Goal: Information Seeking & Learning: Learn about a topic

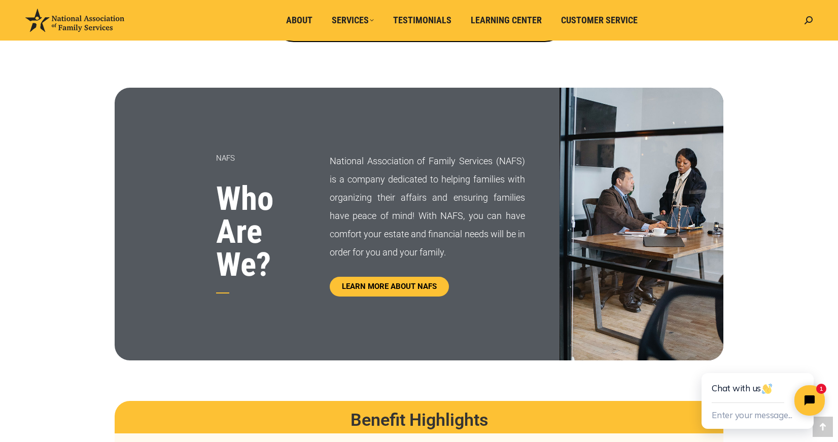
scroll to position [465, 0]
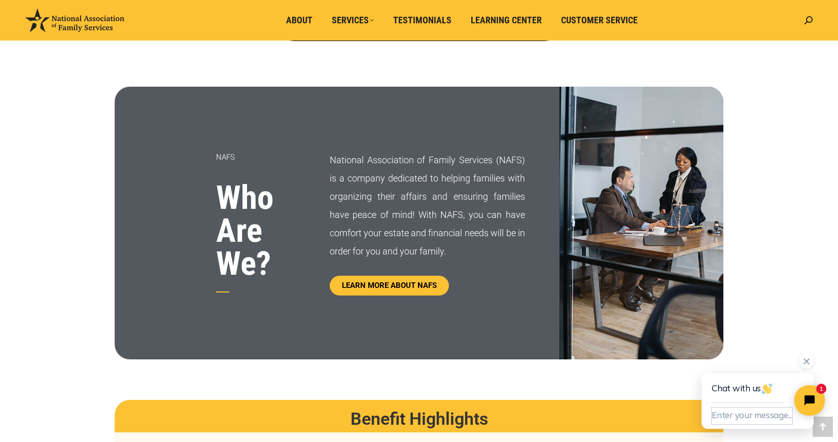
click at [768, 411] on button "Enter your message..." at bounding box center [751, 416] width 81 height 17
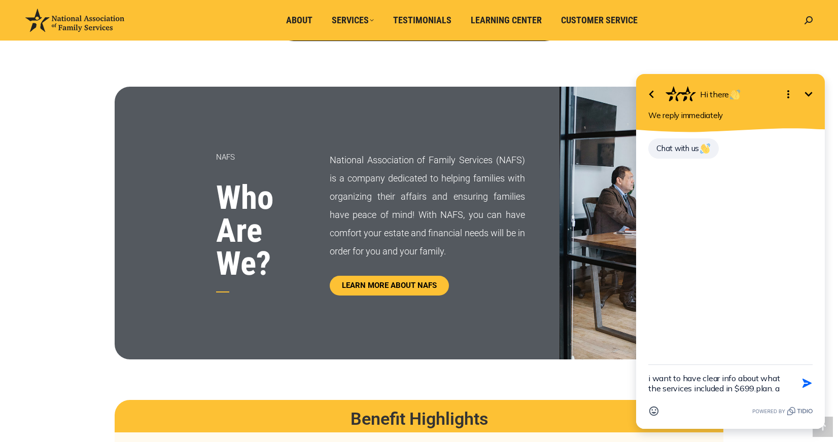
type textarea "i want to have clear info about what the services included in $699.plan."
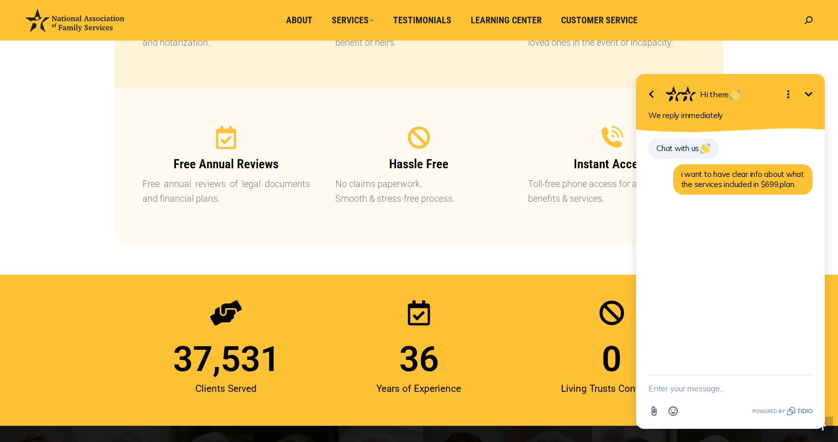
scroll to position [1138, 0]
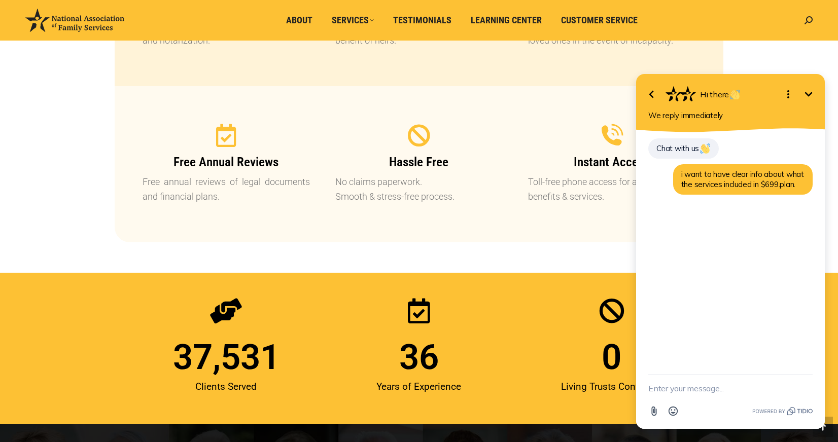
click at [812, 93] on icon "Minimize" at bounding box center [808, 94] width 12 height 12
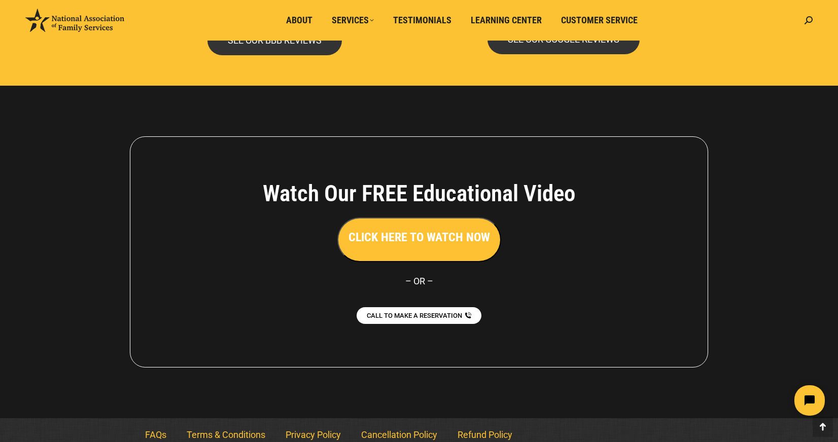
scroll to position [2221, 0]
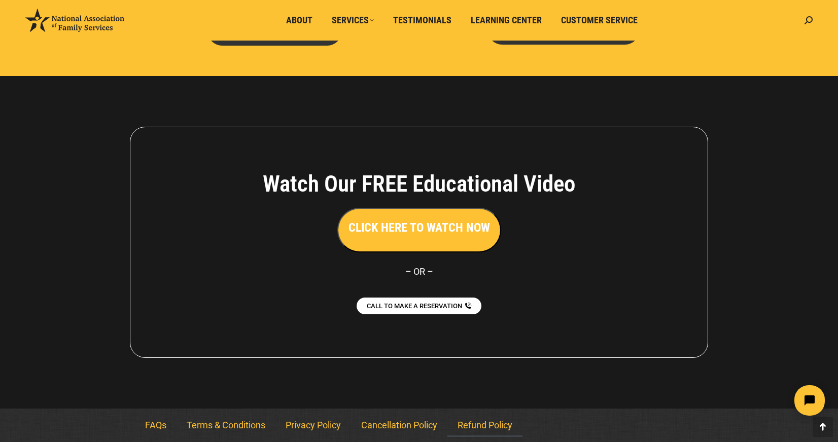
click at [489, 425] on link "Refund Policy" at bounding box center [484, 425] width 75 height 23
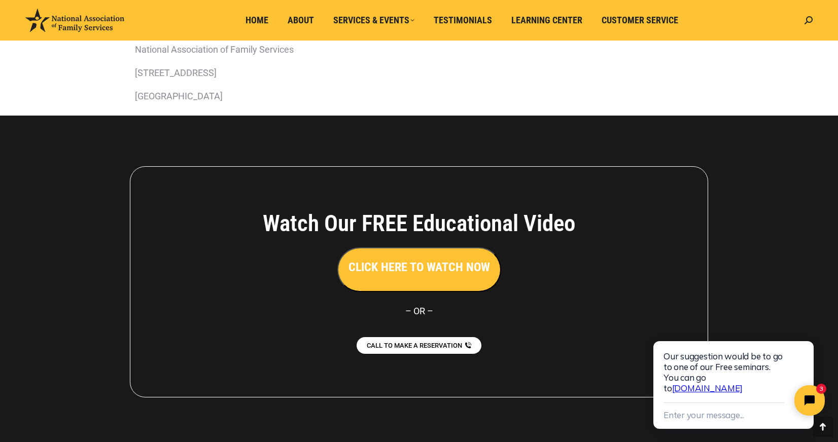
scroll to position [435, 0]
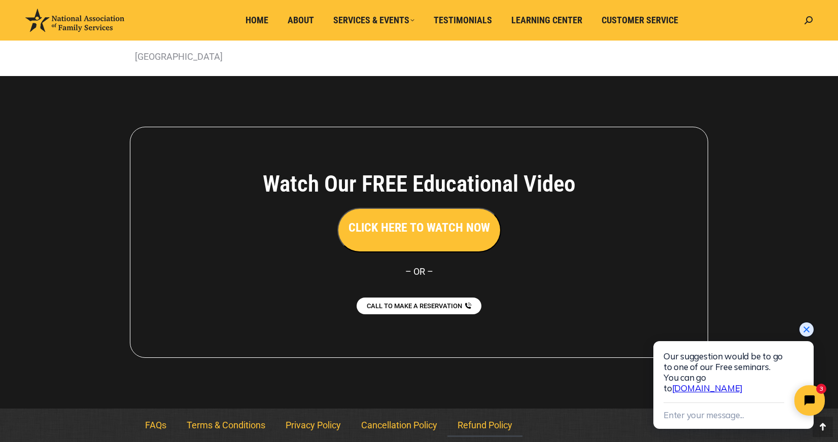
click at [806, 326] on icon "Close chat widget" at bounding box center [806, 330] width 10 height 10
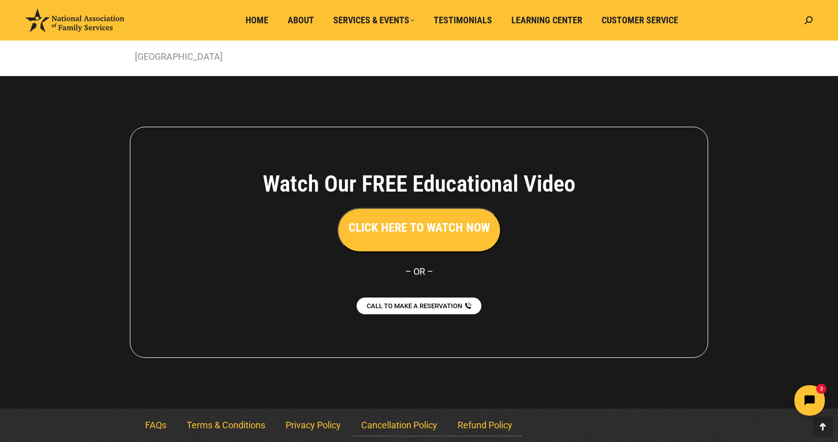
click at [400, 423] on link "Cancellation Policy" at bounding box center [399, 425] width 96 height 23
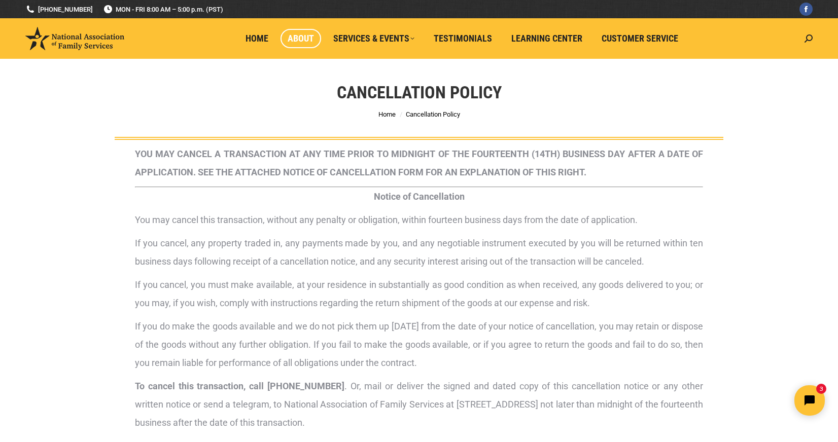
click at [306, 38] on span "About" at bounding box center [300, 38] width 26 height 11
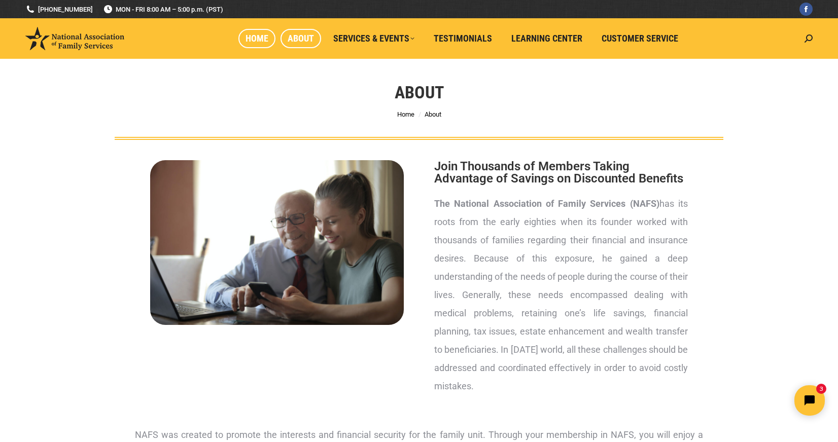
click at [261, 38] on span "Home" at bounding box center [256, 38] width 23 height 11
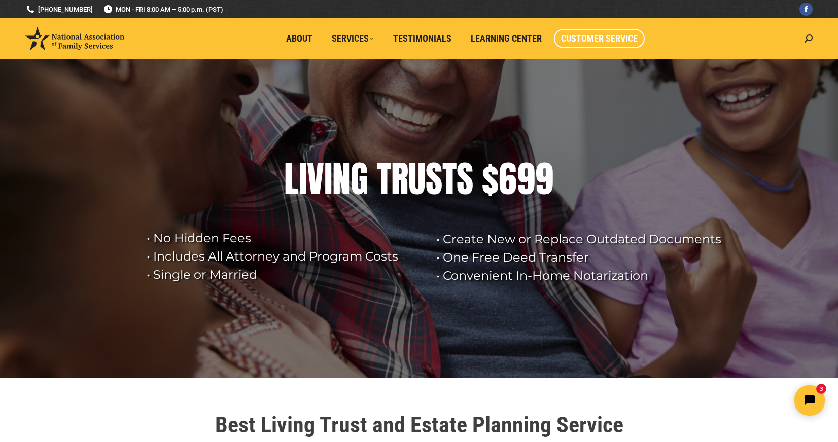
click at [597, 38] on span "Customer Service" at bounding box center [599, 38] width 77 height 11
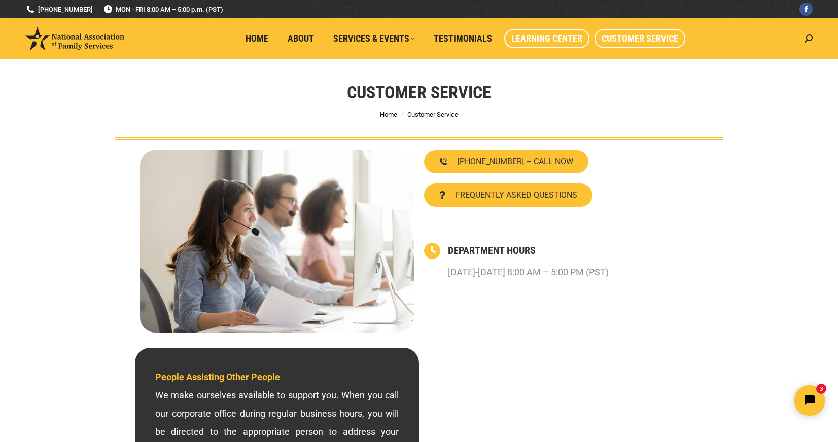
click at [531, 41] on span "Learning Center" at bounding box center [546, 38] width 71 height 11
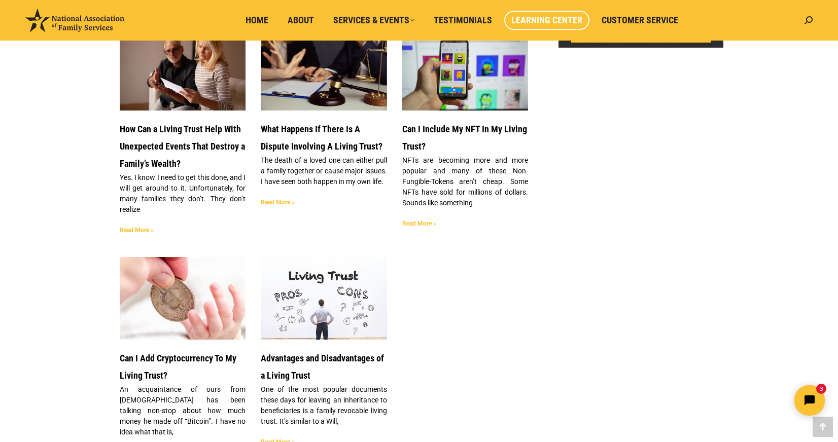
scroll to position [789, 0]
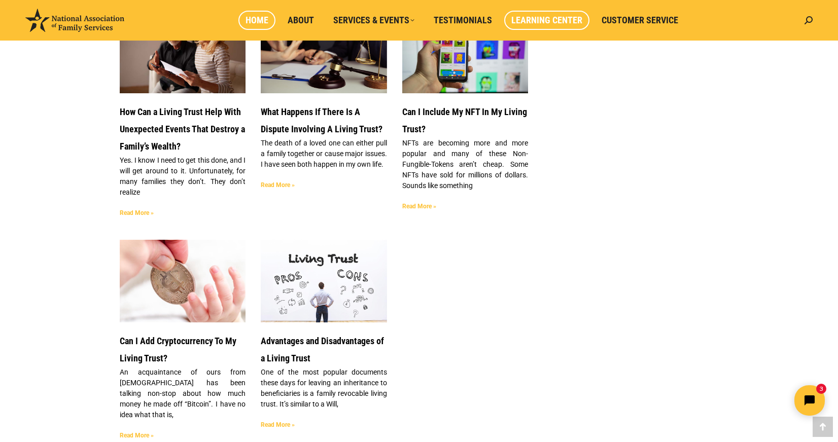
click at [261, 17] on span "Home" at bounding box center [256, 20] width 23 height 11
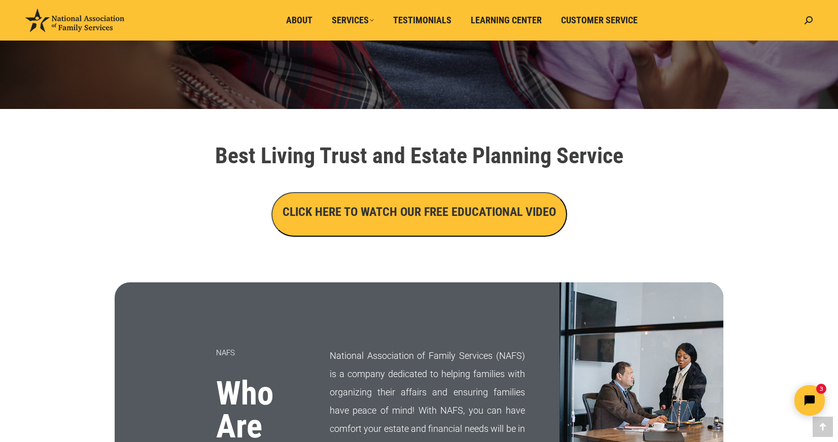
scroll to position [275, 0]
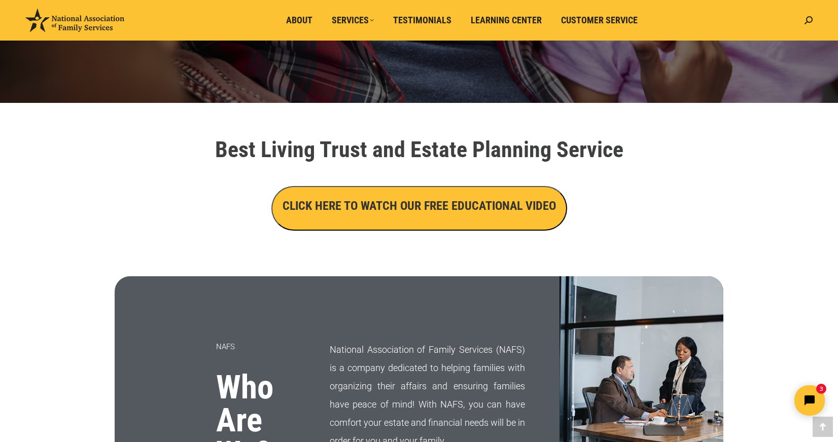
click at [450, 200] on h3 "CLICK HERE TO WATCH OUR FREE EDUCATIONAL VIDEO" at bounding box center [418, 205] width 273 height 17
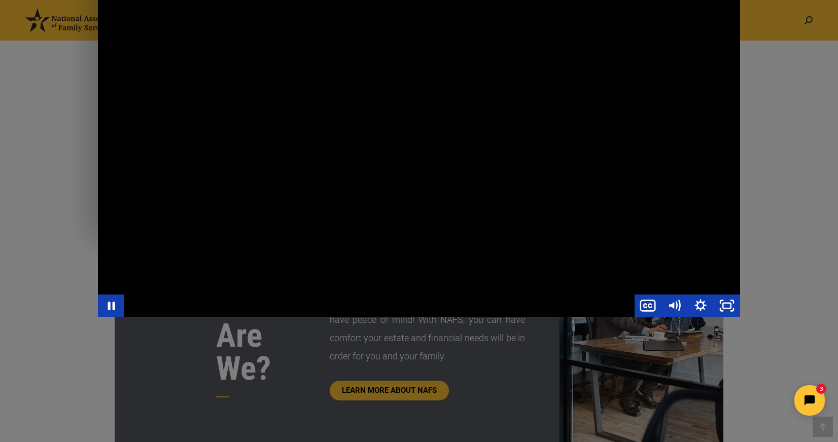
scroll to position [365, 0]
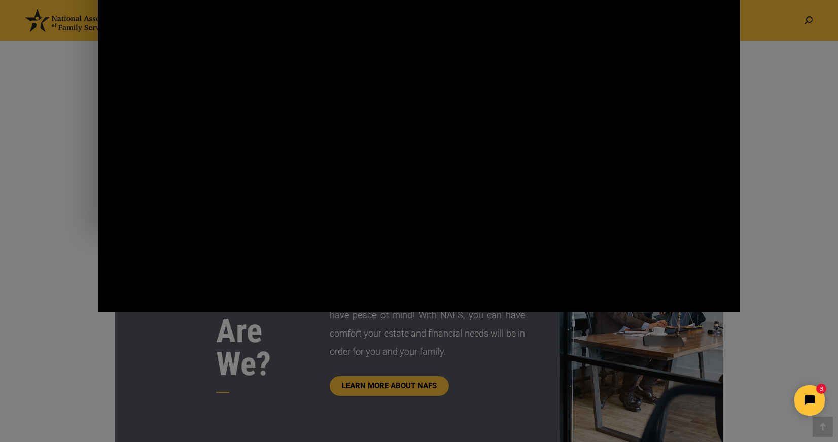
click at [430, 195] on div "Main Video - Full Webinar (Emma) Landon V1.4" at bounding box center [419, 131] width 642 height 361
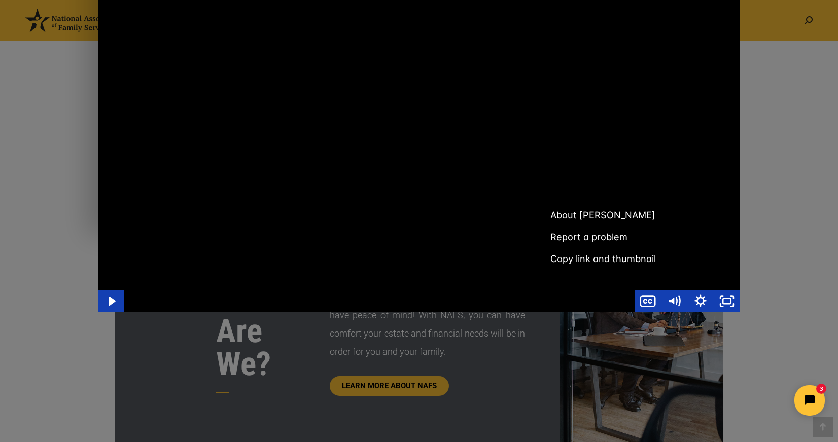
click at [432, 193] on div "Main Video - Full Webinar (Emma) Landon V1.4" at bounding box center [419, 131] width 642 height 361
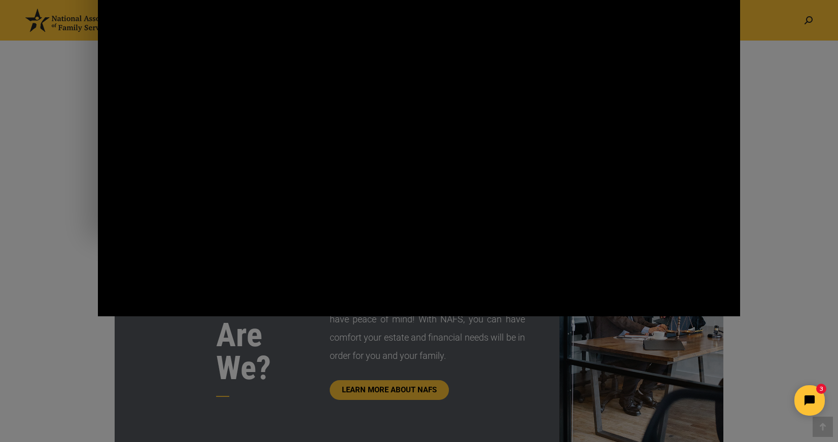
scroll to position [356, 0]
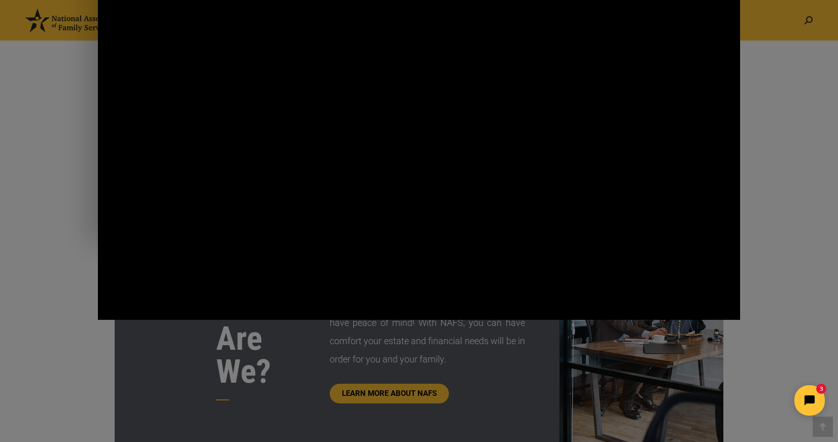
click at [390, 130] on div "Main Video - Full Webinar (Emma) Landon V1.4" at bounding box center [419, 139] width 642 height 361
click at [714, 226] on div "Main Video - Full Webinar (Emma) Landon V1.4" at bounding box center [419, 139] width 642 height 361
click at [111, 311] on icon "Pause" at bounding box center [110, 309] width 31 height 27
click at [111, 311] on icon "Play Video" at bounding box center [113, 309] width 8 height 11
click at [152, 313] on div "Main Video - Full Webinar (Emma) Landon V1.4" at bounding box center [379, 309] width 510 height 22
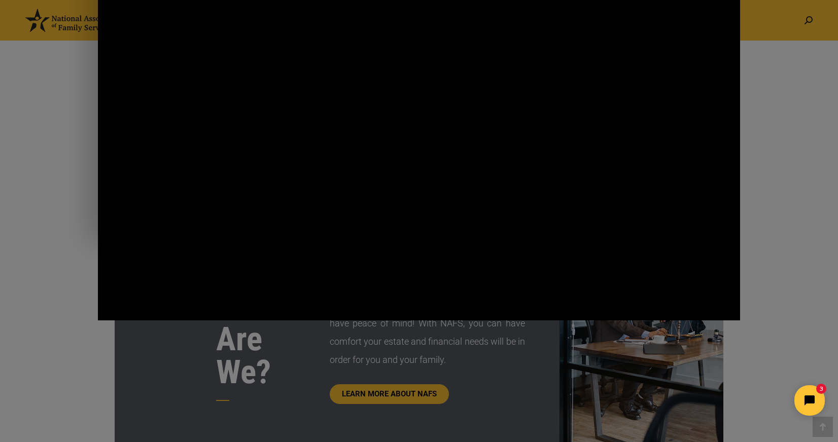
click at [501, 276] on div "Main Video - Full Webinar (Emma) Landon V1.4" at bounding box center [419, 139] width 642 height 361
click at [110, 310] on icon "Play Video" at bounding box center [113, 309] width 8 height 11
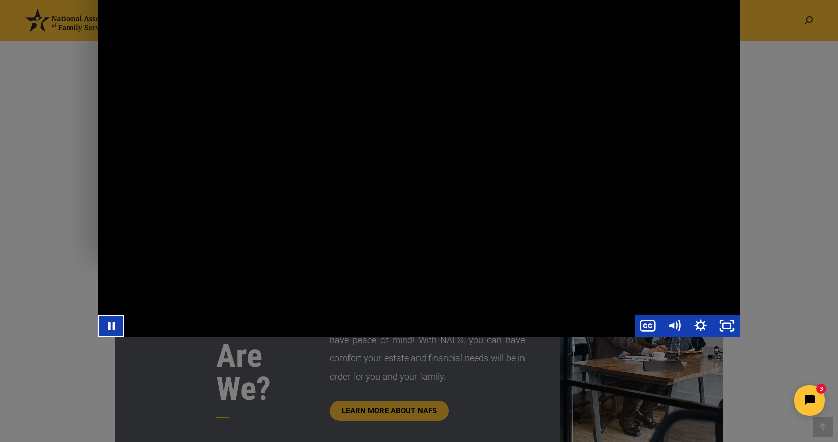
scroll to position [339, 0]
click at [355, 138] on div "Main Video - Full Webinar (Emma) Landon V1.4" at bounding box center [419, 157] width 642 height 361
click at [417, 213] on div "Main Video - Full Webinar (Emma) Landon V1.4" at bounding box center [419, 157] width 642 height 361
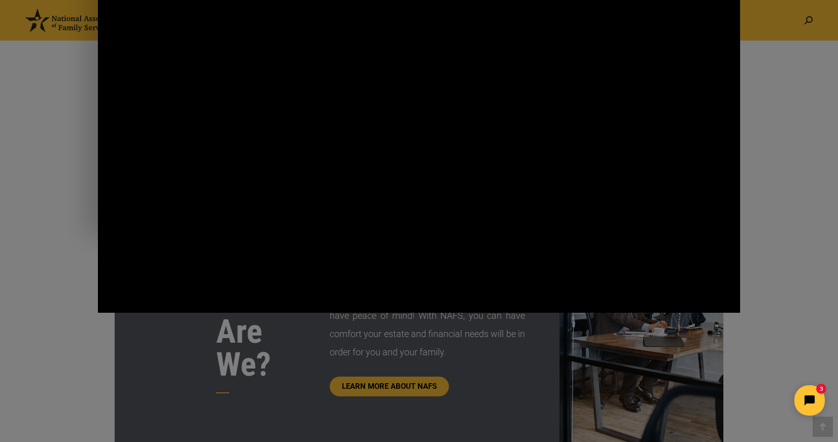
scroll to position [361, 0]
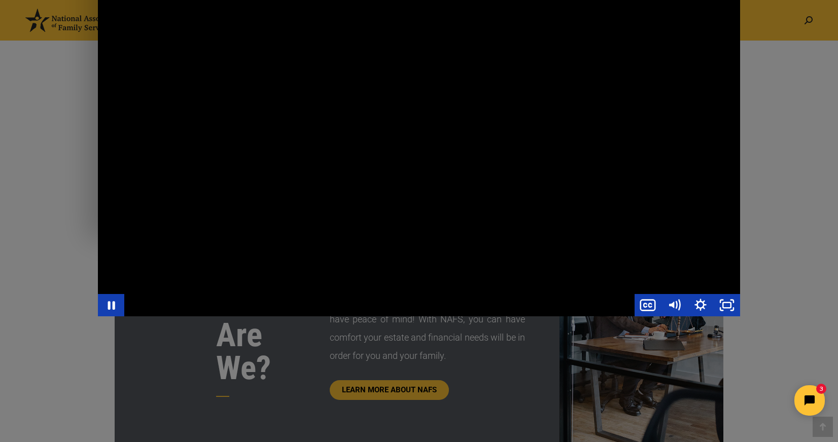
click at [431, 152] on div "Main Video - Full Webinar (Emma) Landon V1.4" at bounding box center [419, 135] width 642 height 361
